Goal: Transaction & Acquisition: Purchase product/service

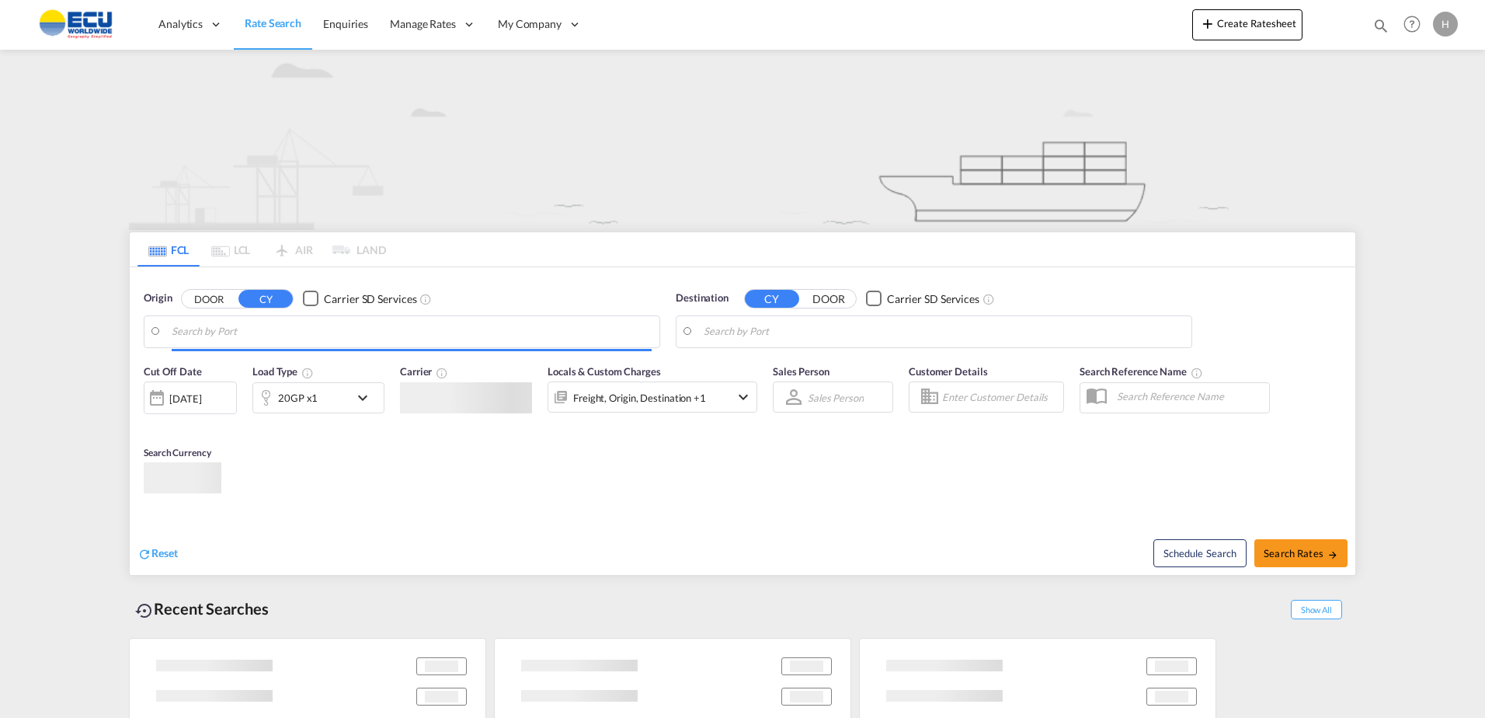
type input "[GEOGRAPHIC_DATA], [GEOGRAPHIC_DATA]"
type input "Providenciales, TCPLS"
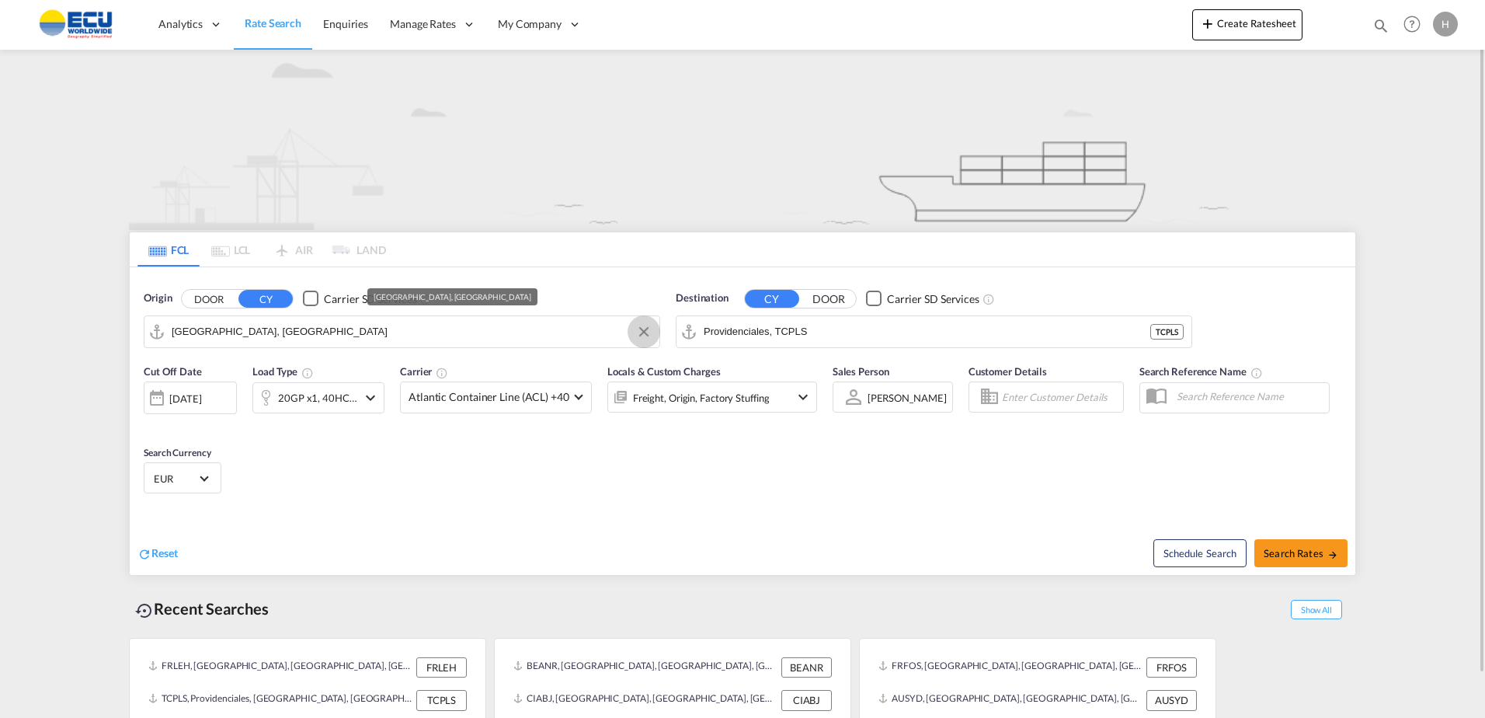
click at [653, 331] on button "Clear Input" at bounding box center [643, 331] width 23 height 23
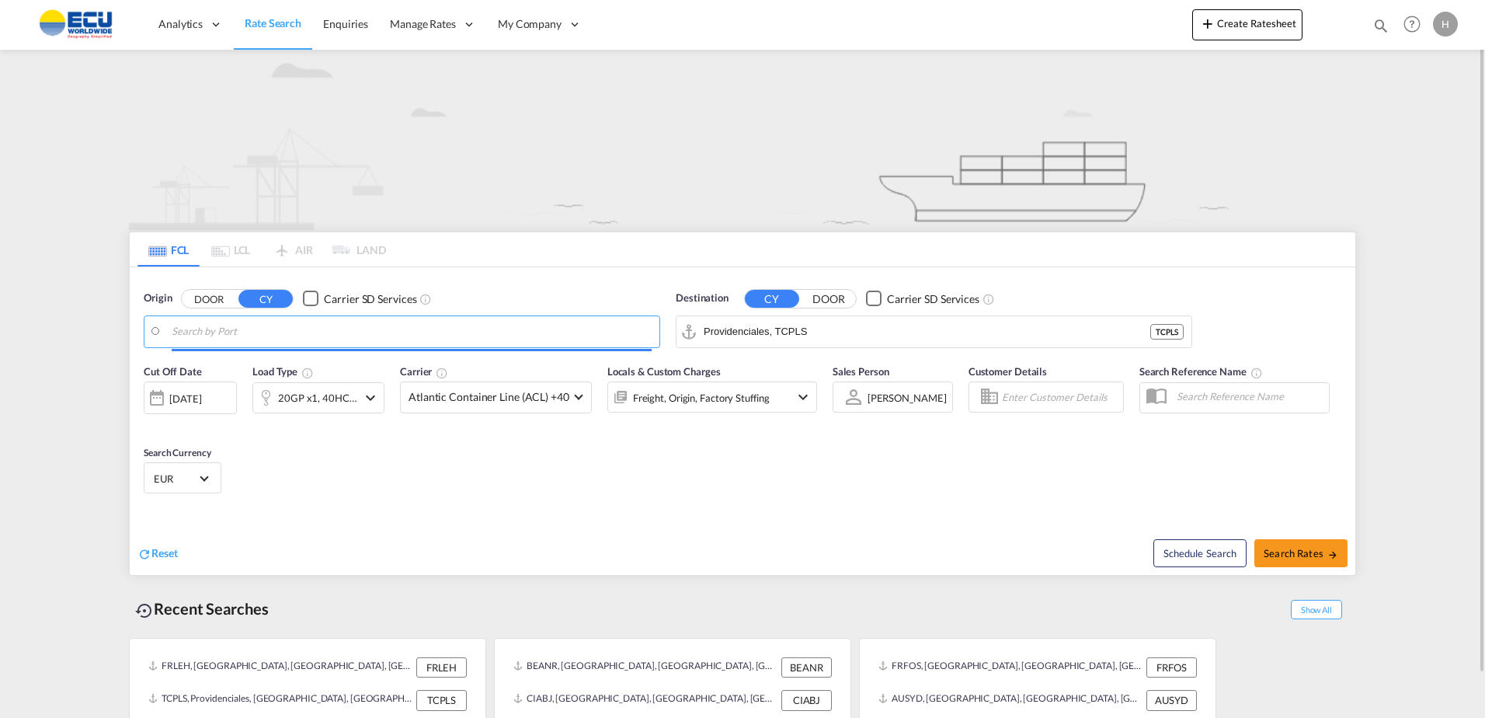
click at [559, 336] on input "Search by Port" at bounding box center [412, 331] width 480 height 23
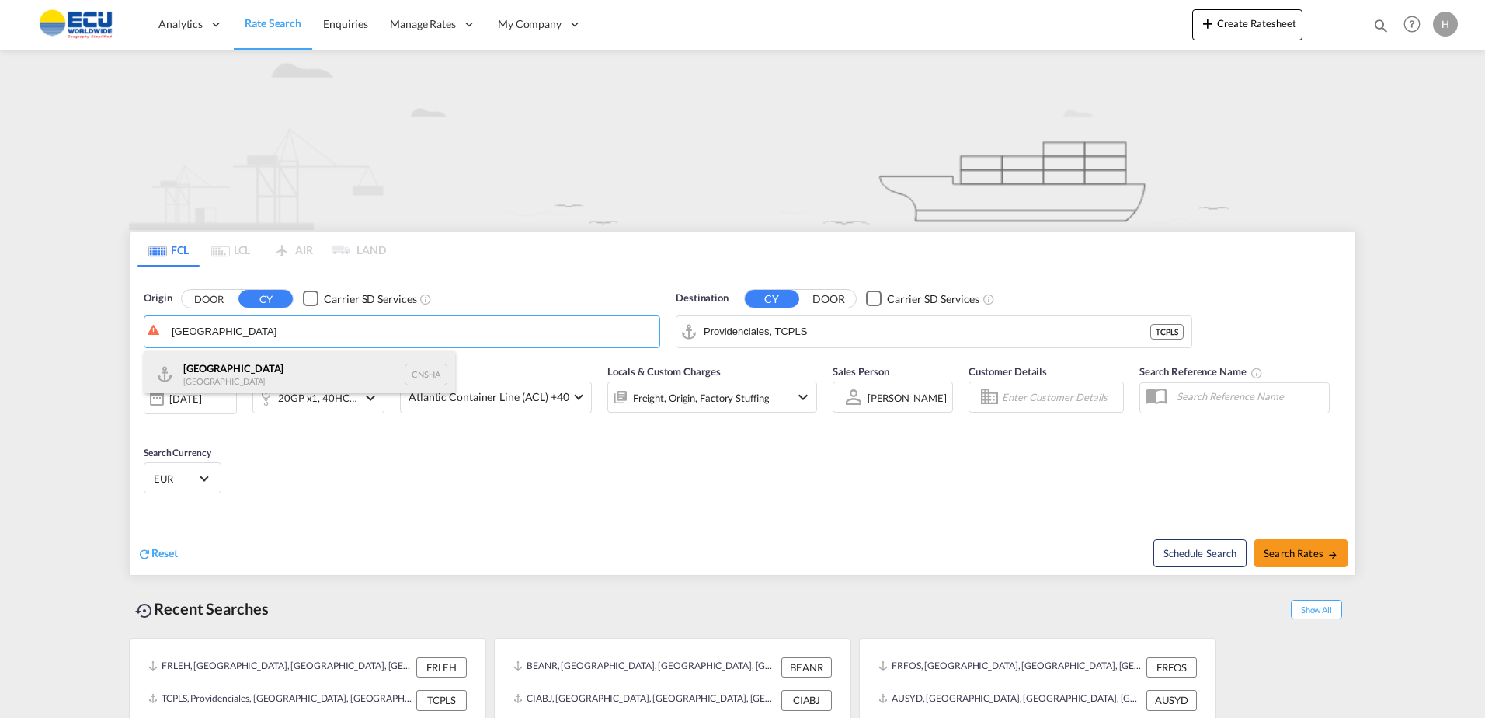
click at [284, 370] on div "Shanghai [GEOGRAPHIC_DATA] CNSHA" at bounding box center [299, 374] width 311 height 47
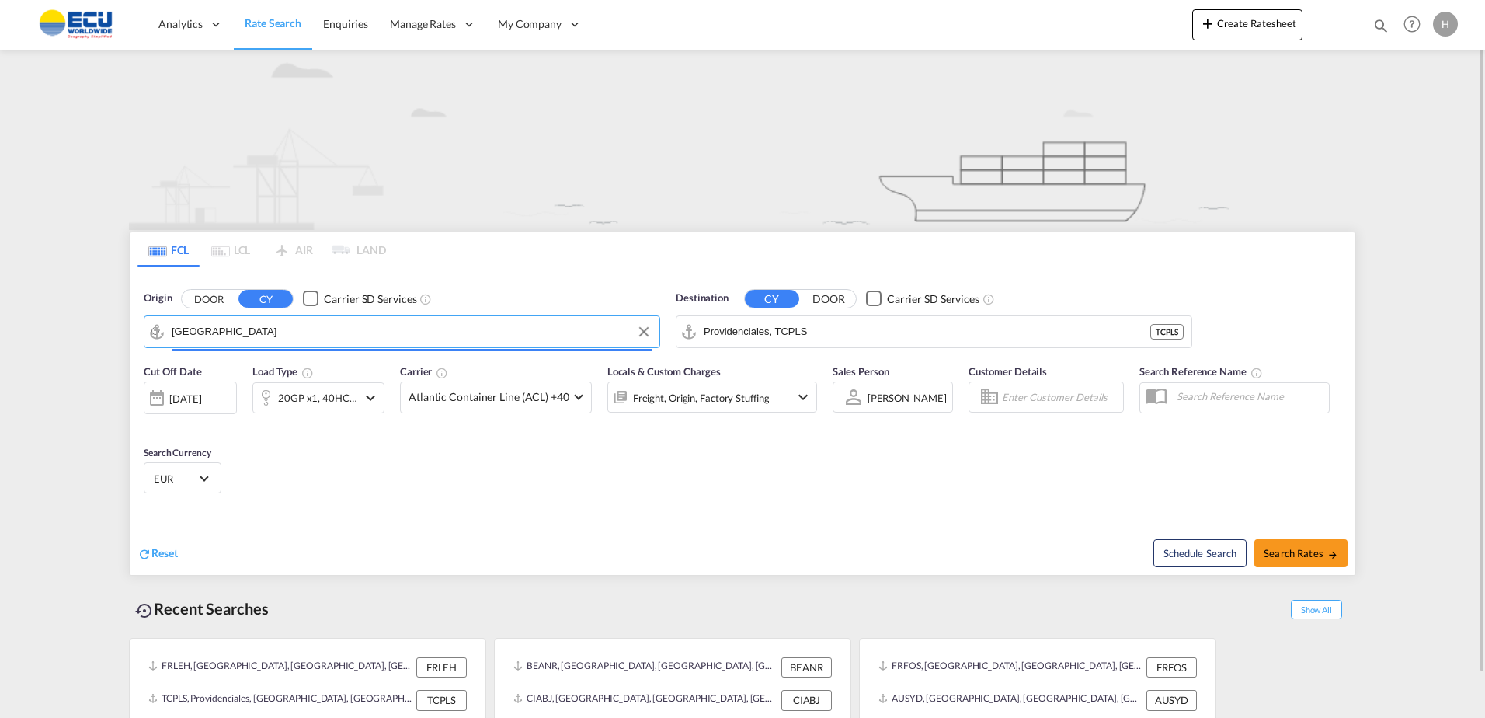
type input "[GEOGRAPHIC_DATA], [GEOGRAPHIC_DATA]"
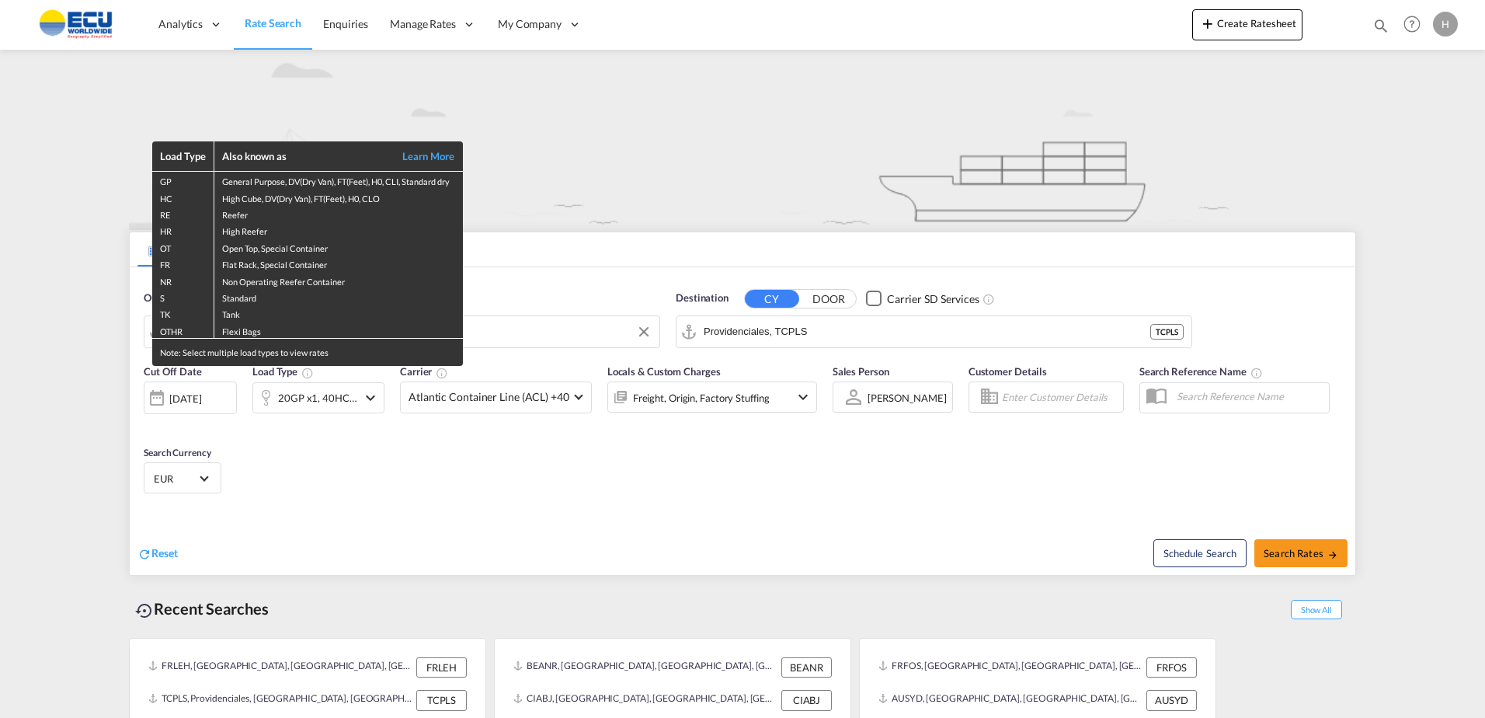
click at [852, 337] on div "Load Type Also known as Learn More GP General Purpose, DV(Dry Van), FT(Feet), H…" at bounding box center [742, 359] width 1485 height 718
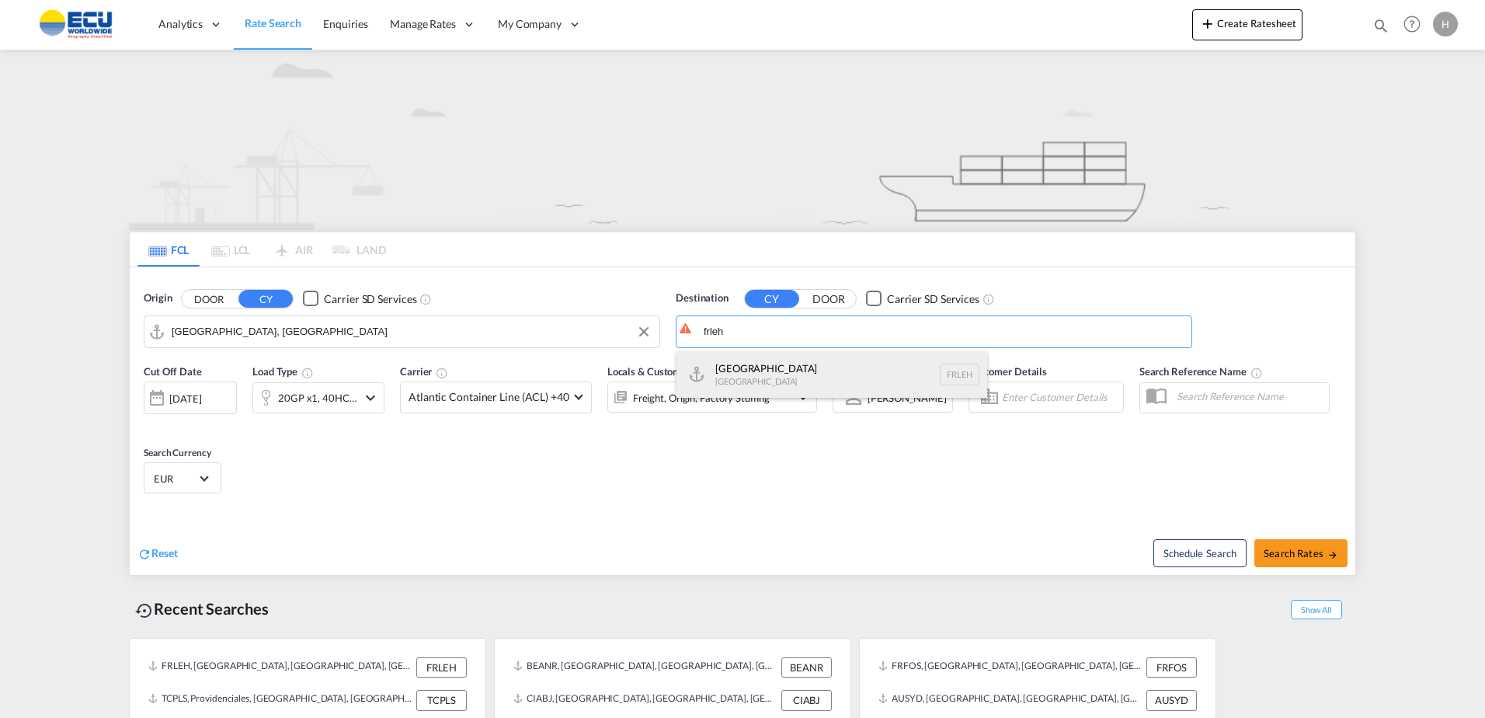
click at [774, 364] on div "[GEOGRAPHIC_DATA] FRLEH" at bounding box center [831, 374] width 311 height 47
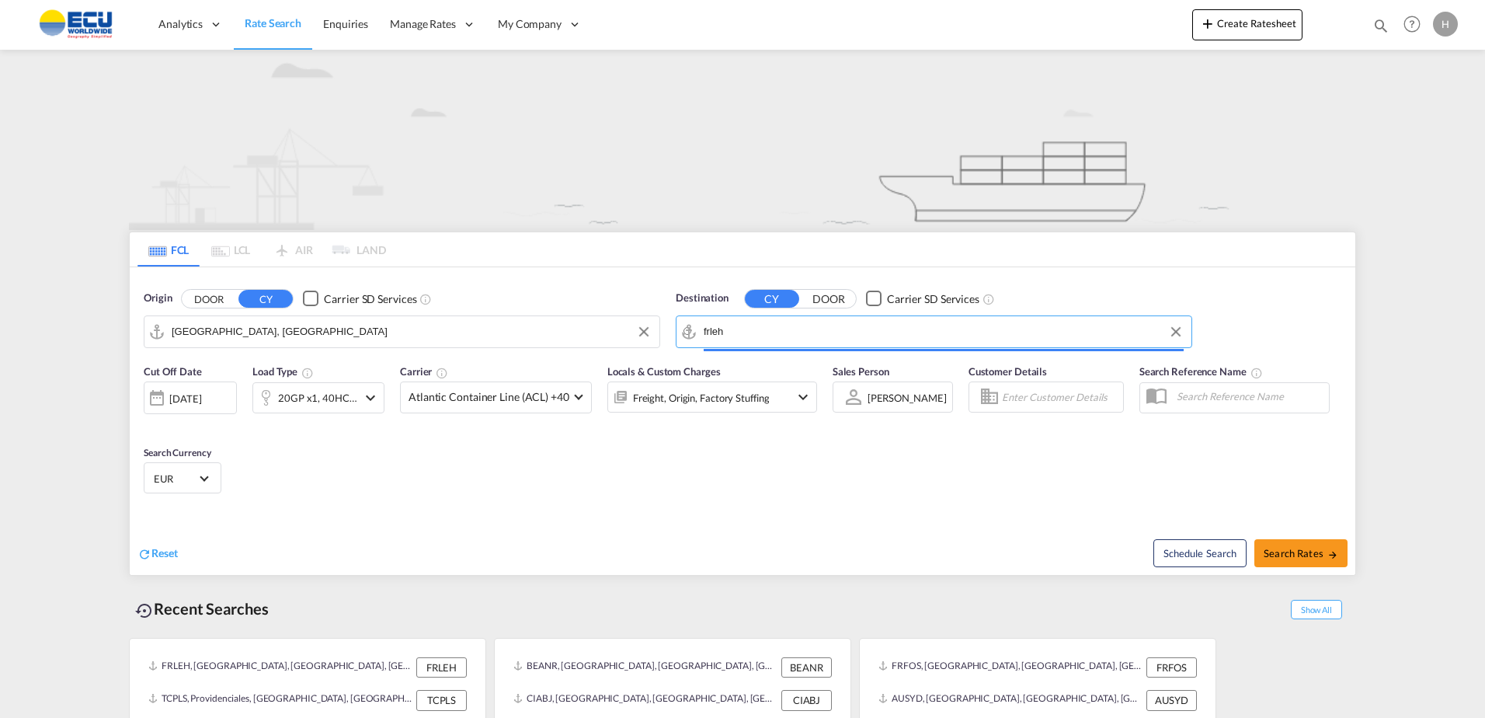
type input "[GEOGRAPHIC_DATA], [GEOGRAPHIC_DATA]"
click at [333, 400] on div "20GP x1, 40HC x1" at bounding box center [317, 398] width 79 height 22
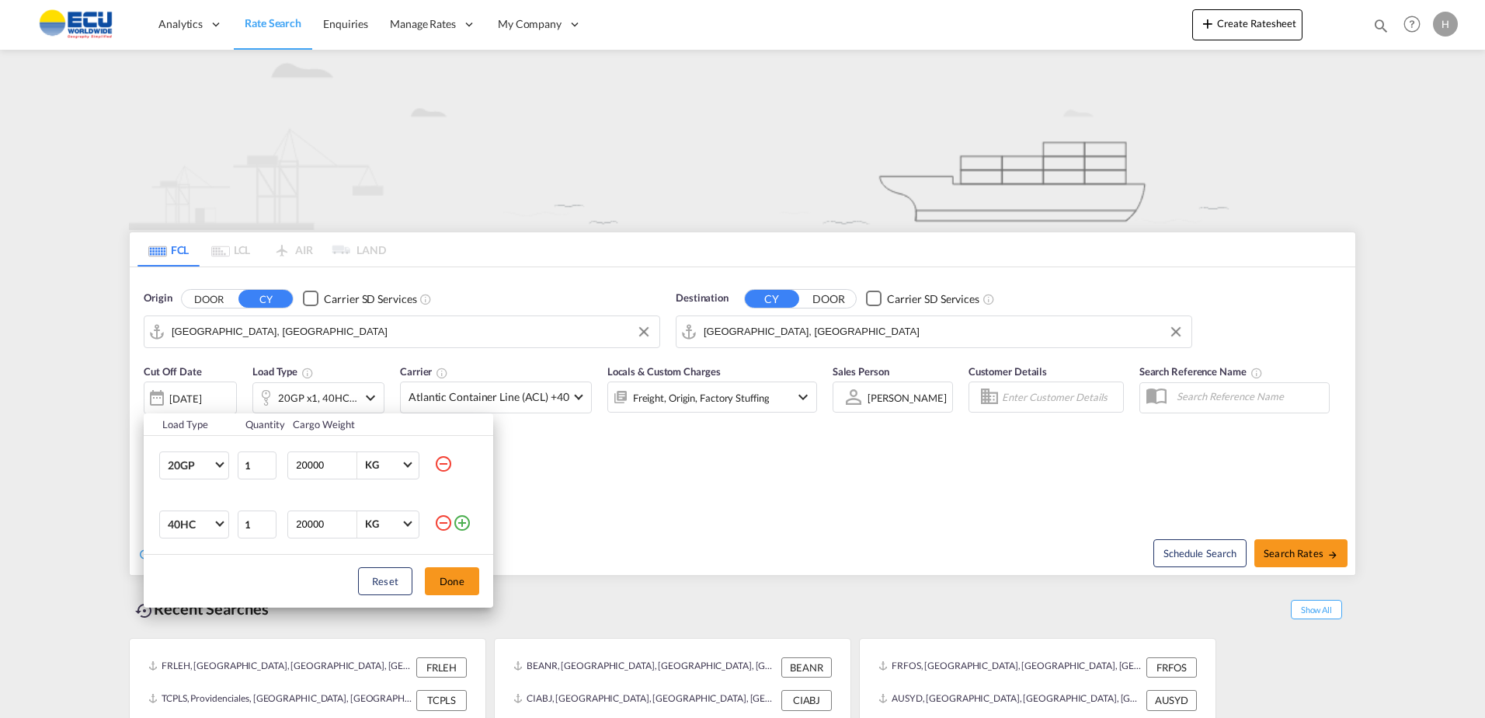
click at [450, 463] on md-icon "icon-minus-circle-outline" at bounding box center [443, 463] width 19 height 19
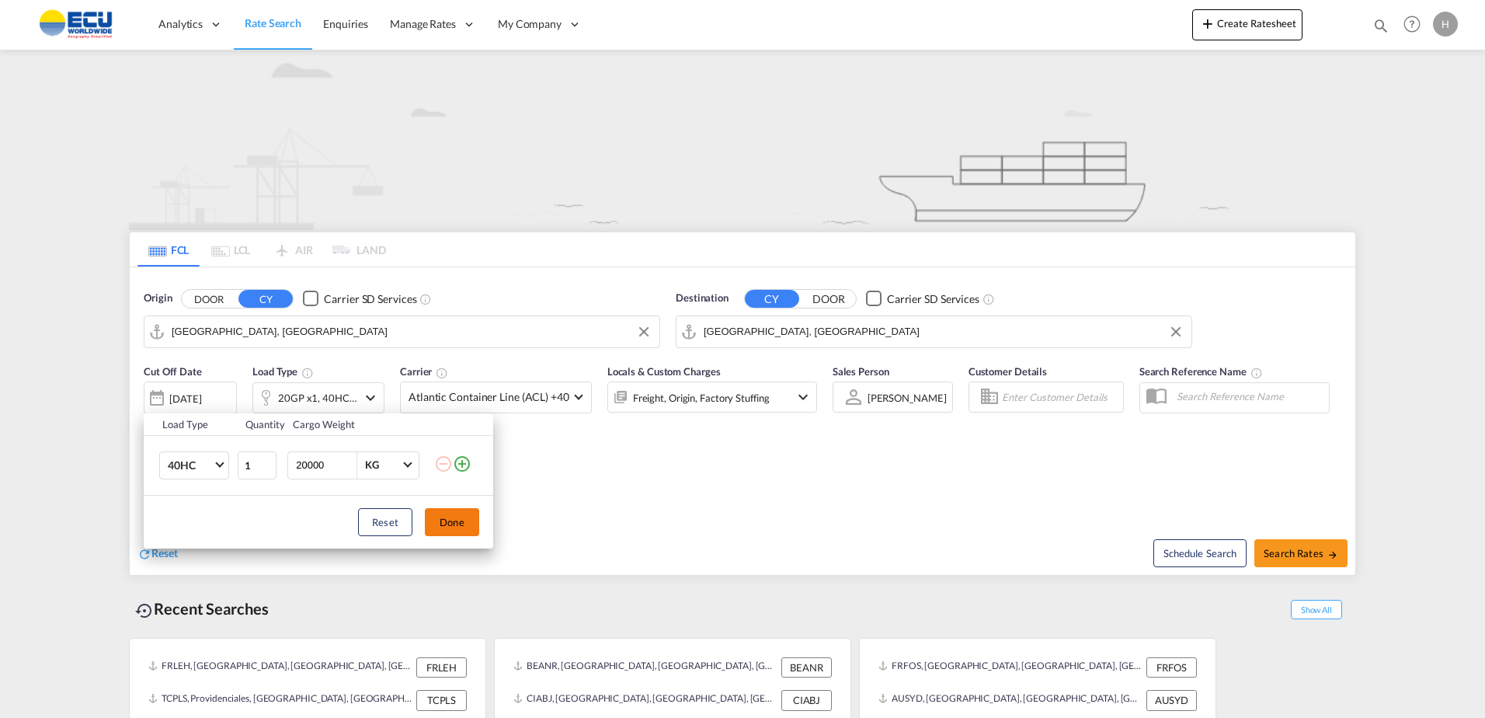
click at [458, 524] on button "Done" at bounding box center [452, 522] width 54 height 28
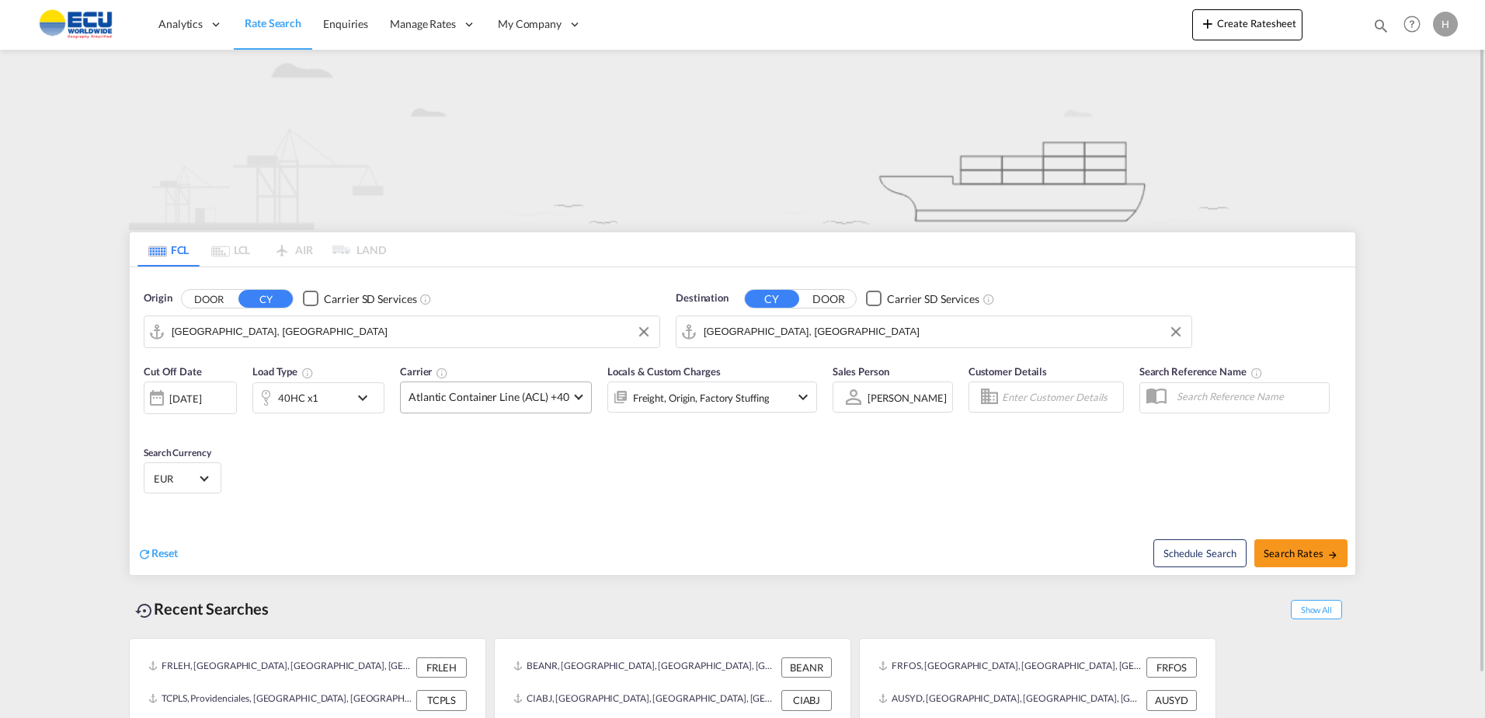
click at [523, 388] on md-select-value "Atlantic Container Line (ACL) +40" at bounding box center [496, 397] width 190 height 30
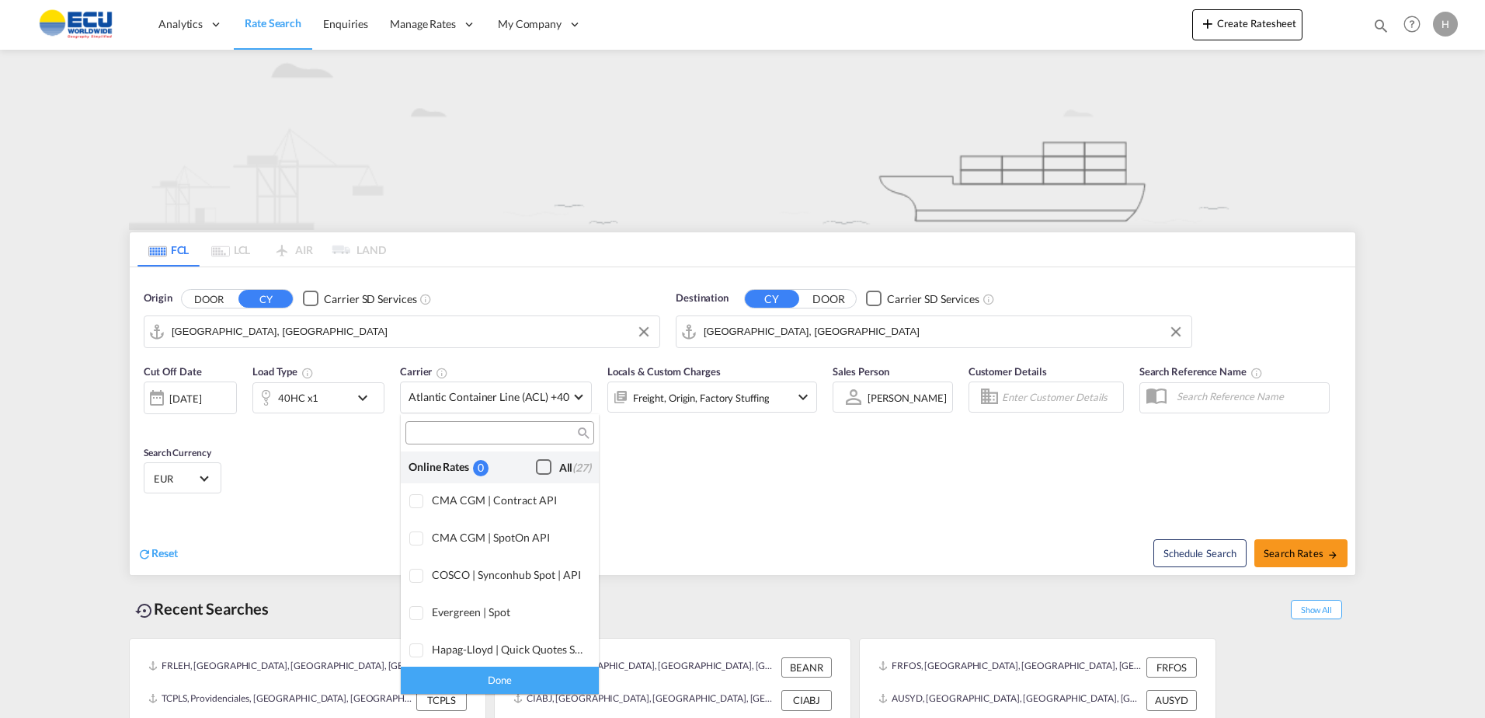
click at [536, 462] on div "Checkbox No Ink" at bounding box center [544, 467] width 16 height 16
click at [527, 672] on div "Done" at bounding box center [500, 679] width 198 height 27
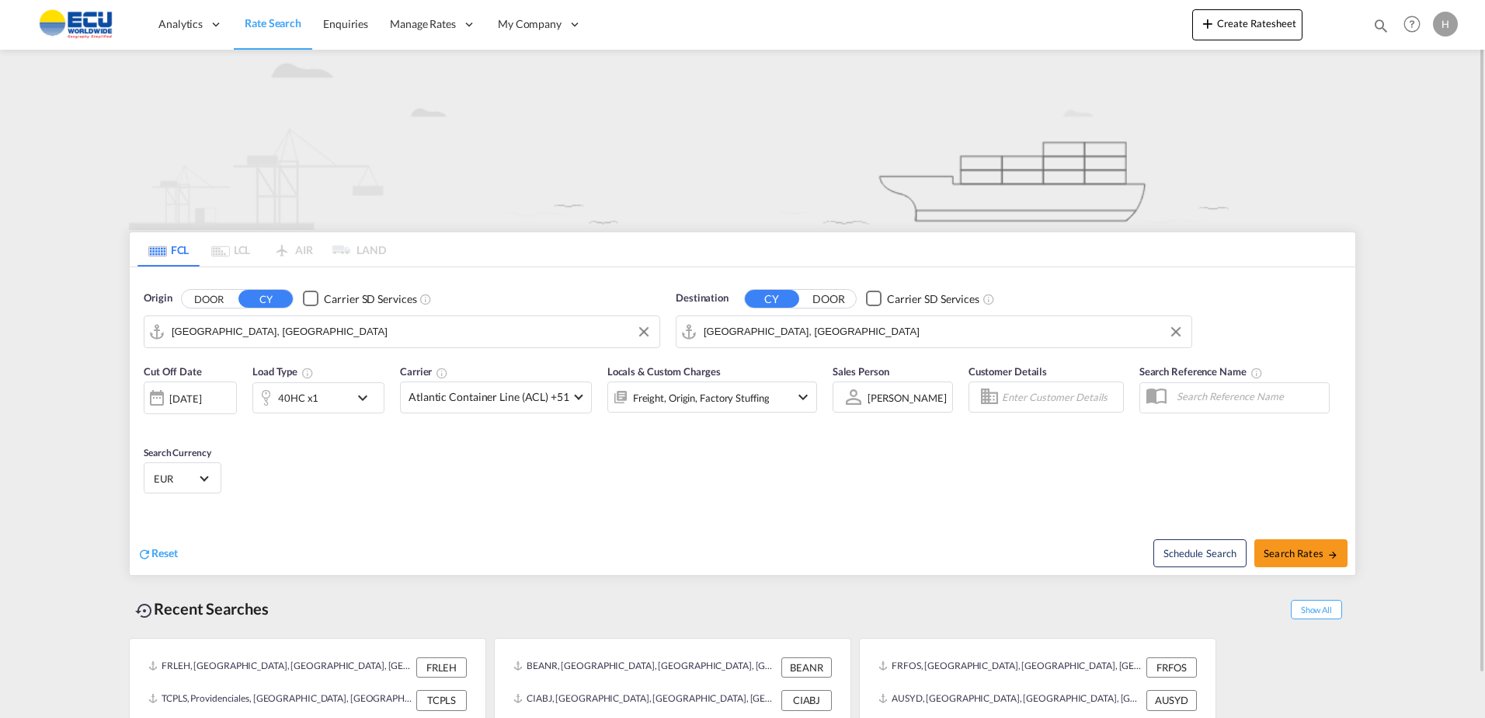
click at [807, 458] on div "Cut Off Date [DATE] [DATE] Load Type 40HC x1 Carrier Atlantic Container Line (A…" at bounding box center [742, 431] width 1225 height 151
click at [1289, 539] on button "Search Rates" at bounding box center [1300, 553] width 93 height 28
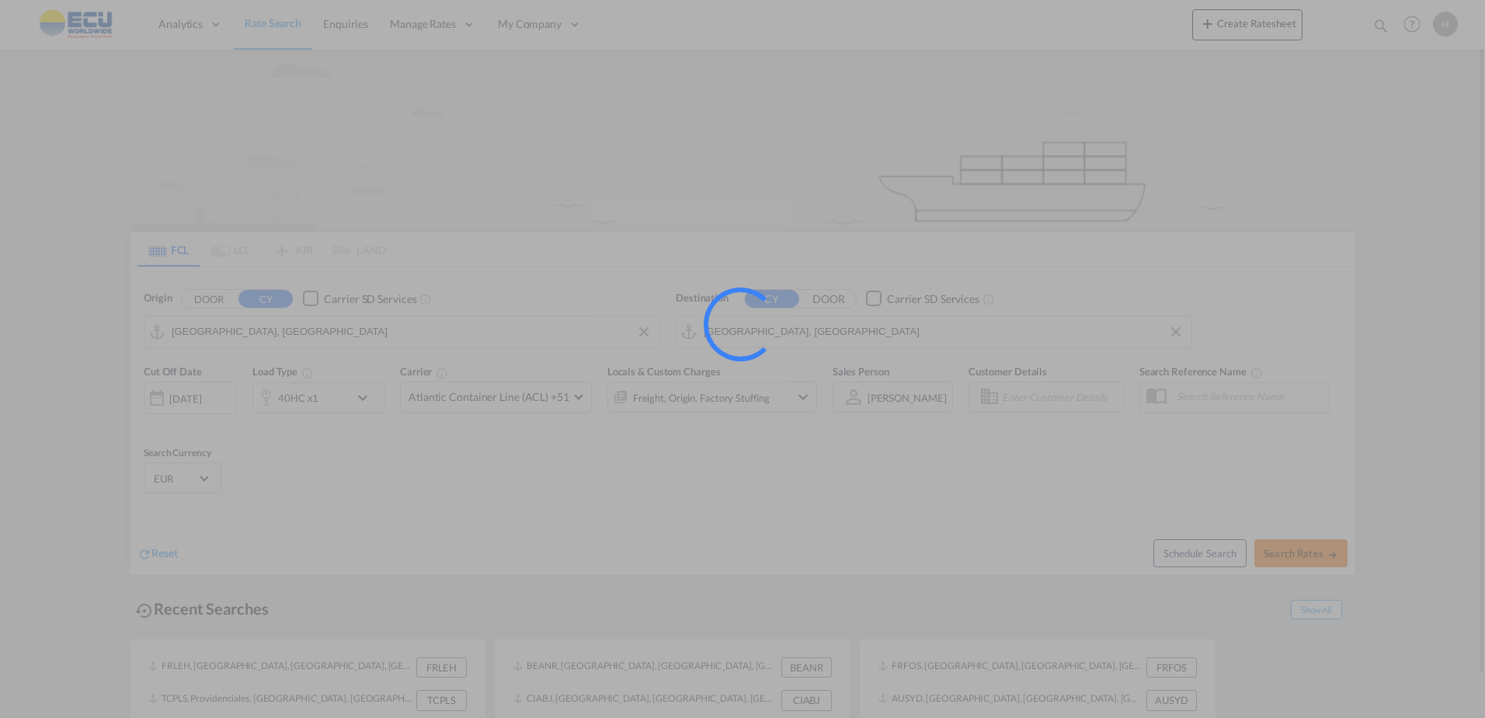
type input "CNSHA to FRLEH / [DATE]"
